Goal: Transaction & Acquisition: Purchase product/service

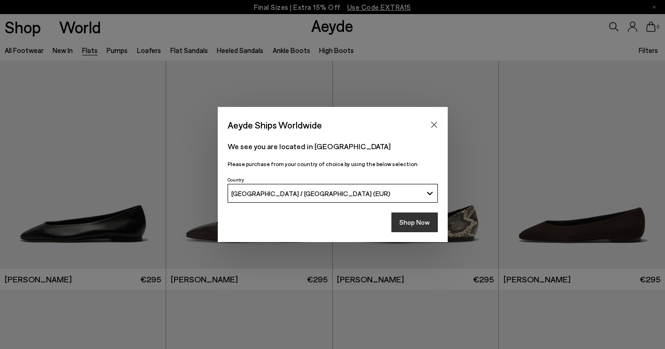
click at [428, 222] on button "Shop Now" at bounding box center [415, 223] width 46 height 20
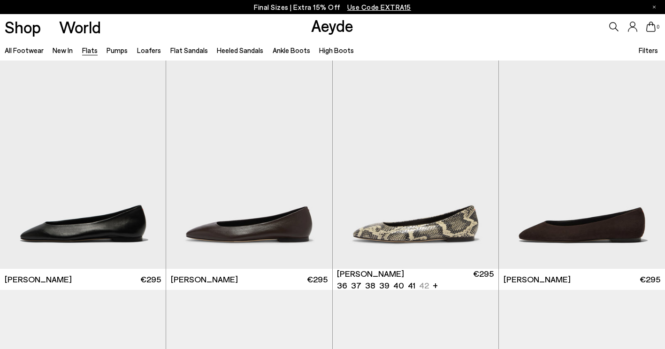
scroll to position [47, 0]
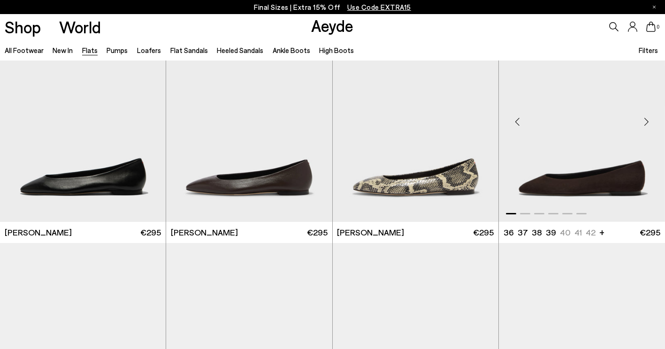
click at [594, 178] on img "1 / 6" at bounding box center [582, 118] width 166 height 208
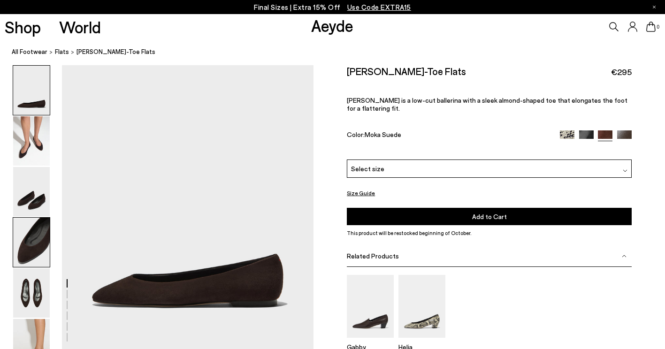
click at [36, 249] on img at bounding box center [31, 242] width 37 height 49
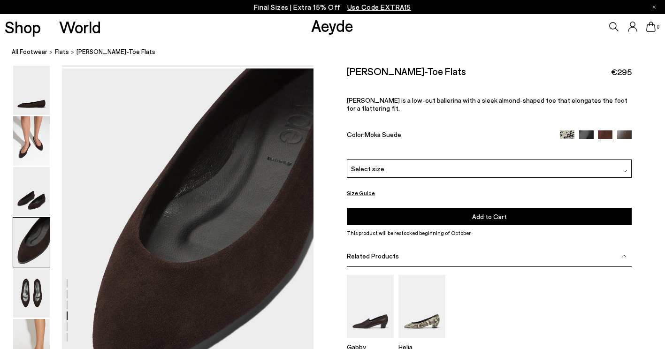
scroll to position [961, 0]
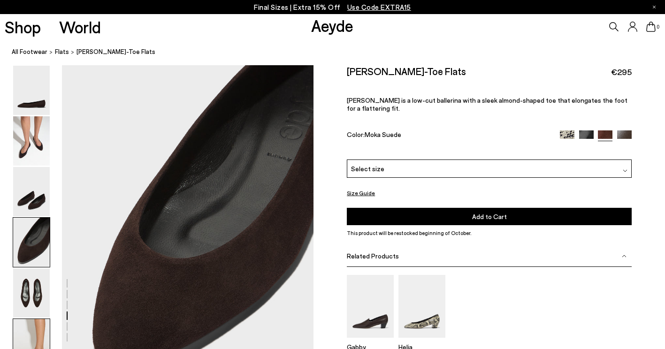
click at [37, 319] on img at bounding box center [31, 343] width 37 height 49
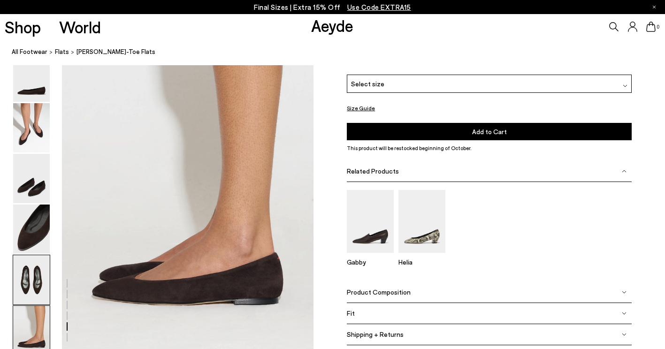
scroll to position [1700, 0]
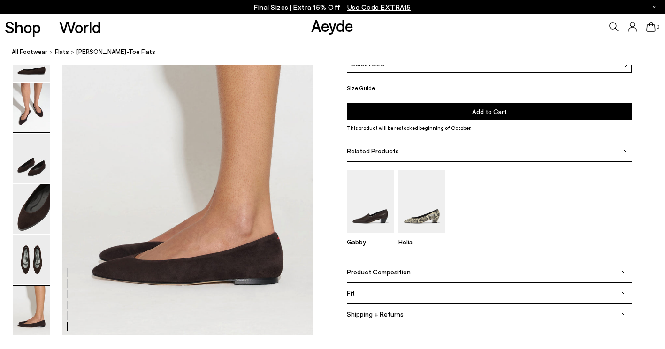
click at [41, 108] on img at bounding box center [31, 107] width 37 height 49
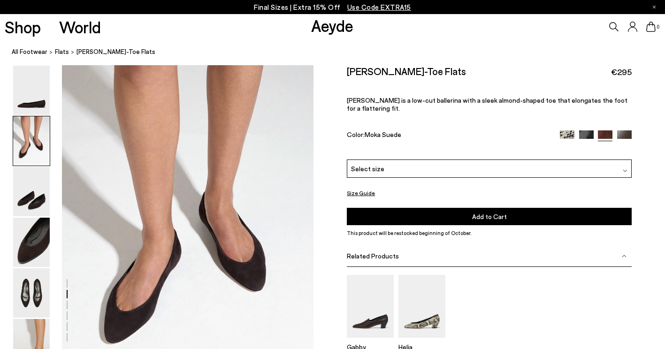
scroll to position [286, 0]
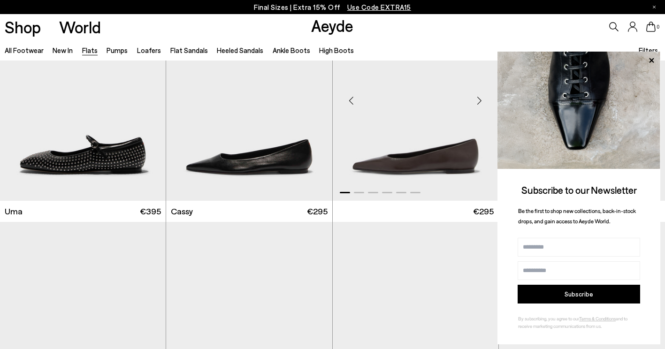
scroll to position [939, 0]
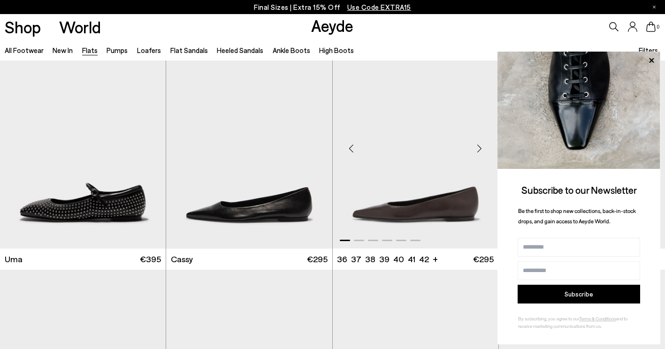
click at [462, 187] on img "1 / 6" at bounding box center [416, 144] width 166 height 208
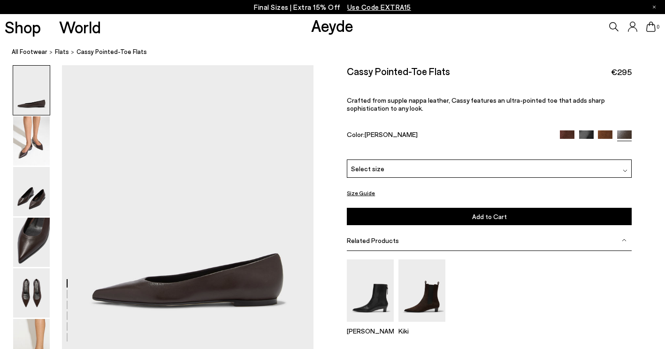
click at [567, 130] on div "Cassy Pointed-Toe Flats €295 Crafted from supple nappa leather, Cassy features …" at bounding box center [489, 112] width 285 height 94
click at [566, 133] on img at bounding box center [567, 138] width 15 height 15
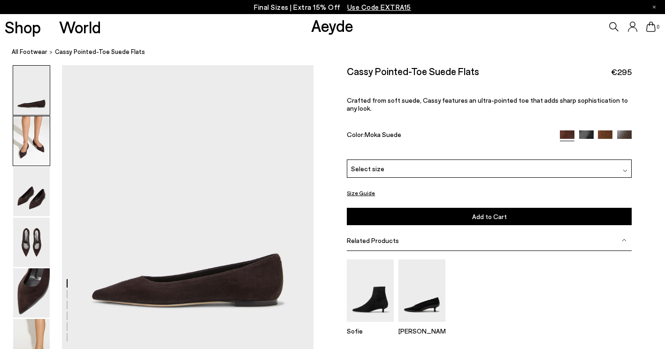
click at [22, 136] on img at bounding box center [31, 140] width 37 height 49
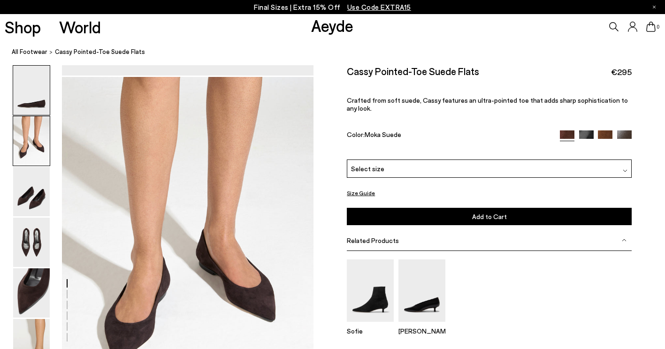
scroll to position [286, 0]
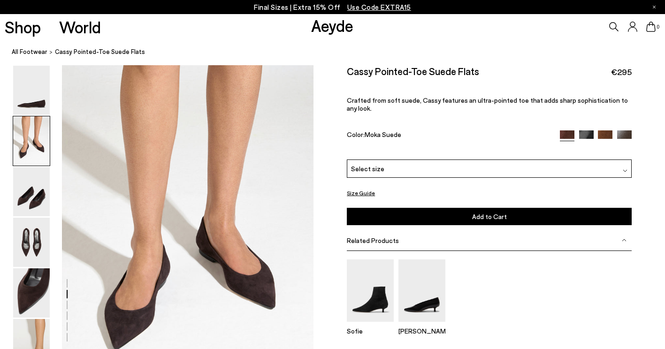
click at [622, 131] on img at bounding box center [624, 138] width 15 height 15
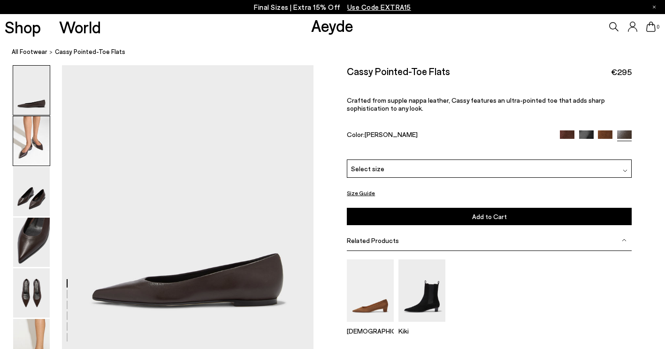
click at [32, 138] on img at bounding box center [31, 140] width 37 height 49
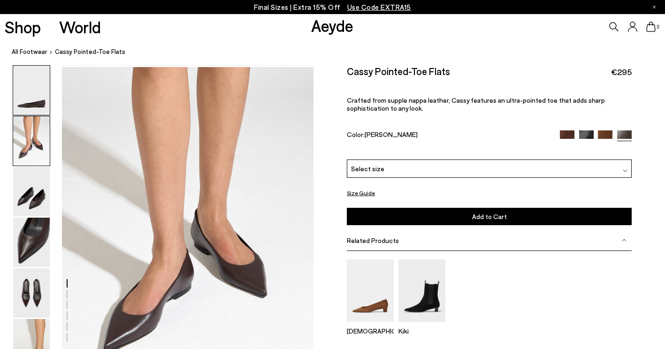
scroll to position [286, 0]
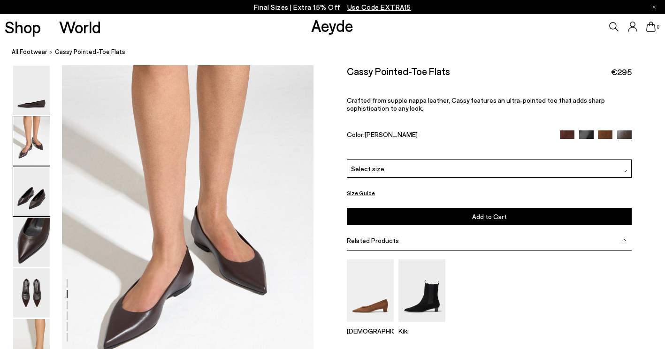
click at [35, 181] on img at bounding box center [31, 191] width 37 height 49
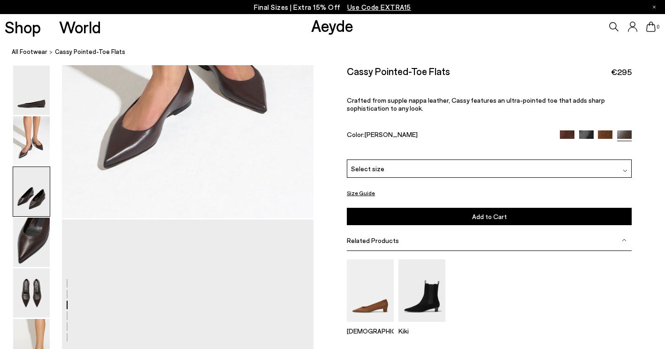
scroll to position [624, 0]
